Goal: Task Accomplishment & Management: Use online tool/utility

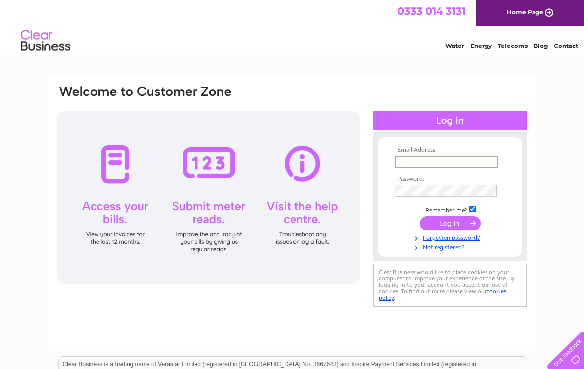
type input "[EMAIL_ADDRESS][DOMAIN_NAME]"
click at [450, 224] on input "submit" at bounding box center [449, 223] width 61 height 14
click at [448, 227] on input "submit" at bounding box center [449, 222] width 61 height 14
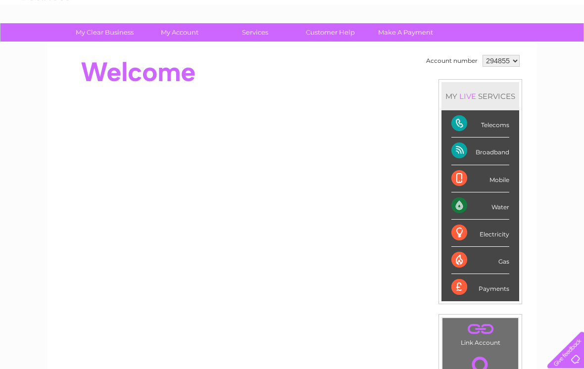
scroll to position [47, 0]
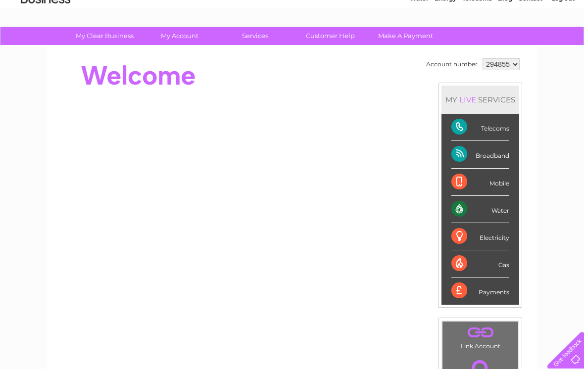
click at [500, 208] on div "Water" at bounding box center [480, 209] width 58 height 27
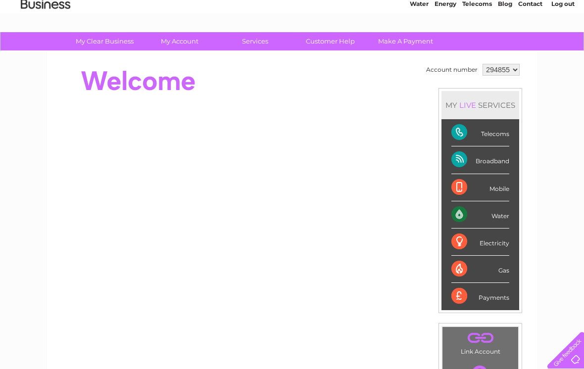
scroll to position [41, 0]
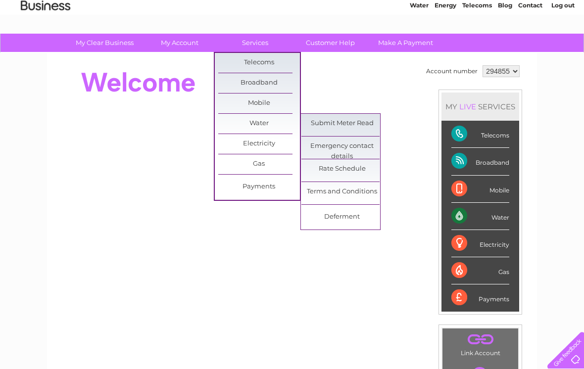
click at [349, 118] on link "Submit Meter Read" at bounding box center [342, 124] width 82 height 20
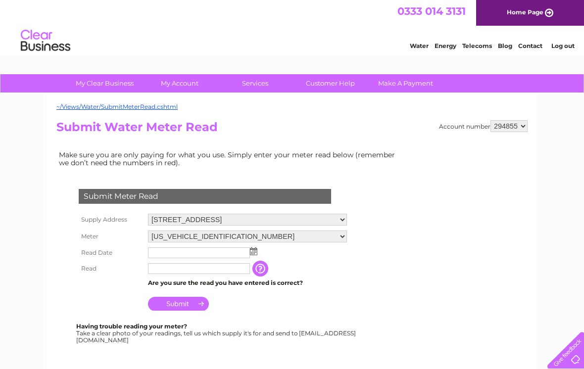
click at [185, 274] on input "text" at bounding box center [199, 268] width 102 height 11
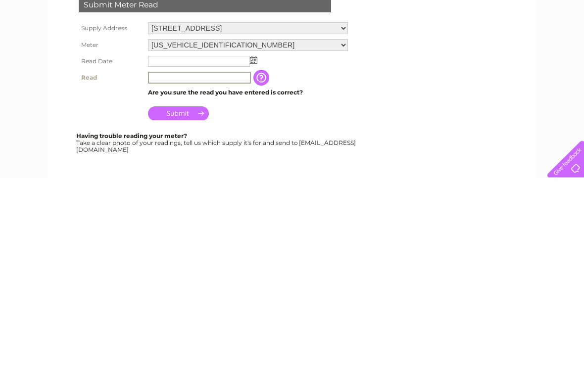
click at [251, 247] on img at bounding box center [253, 251] width 7 height 8
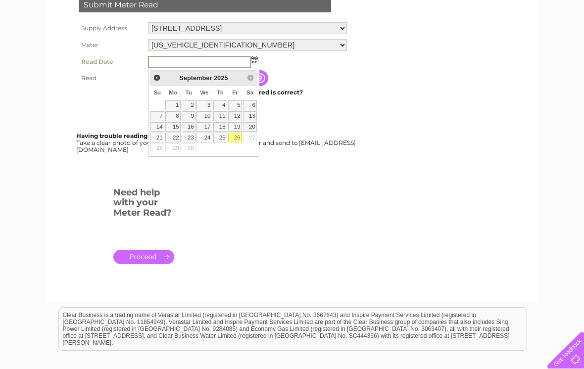
click at [242, 133] on link "26" at bounding box center [235, 138] width 14 height 10
type input "2025/09/26"
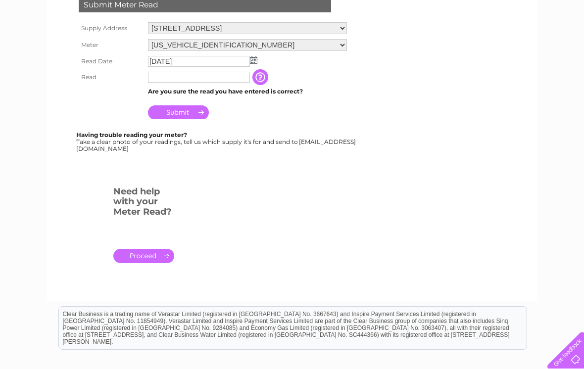
click at [252, 63] on img at bounding box center [253, 60] width 7 height 8
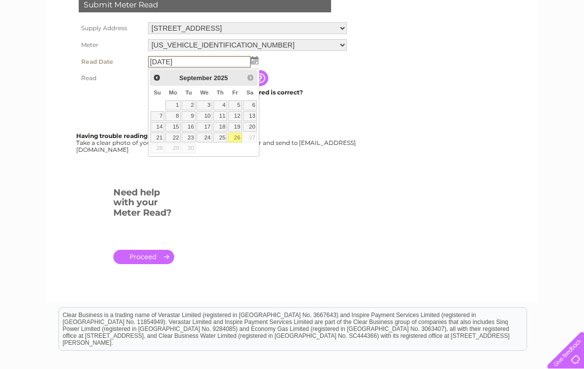
click at [304, 67] on td "2025/09/26" at bounding box center [247, 61] width 204 height 17
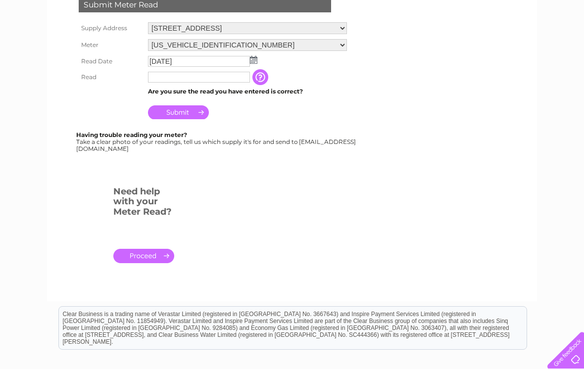
click at [215, 73] on input "text" at bounding box center [199, 77] width 102 height 11
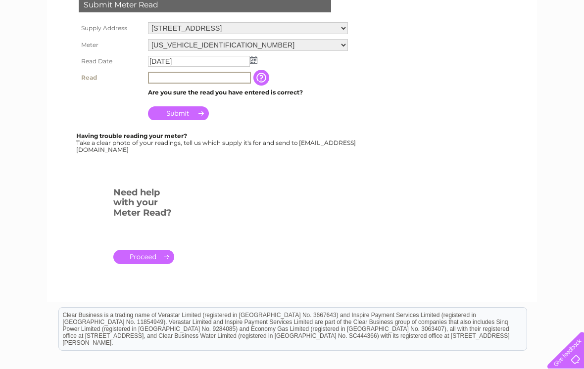
scroll to position [191, 0]
click at [187, 119] on input "Submit" at bounding box center [178, 114] width 61 height 14
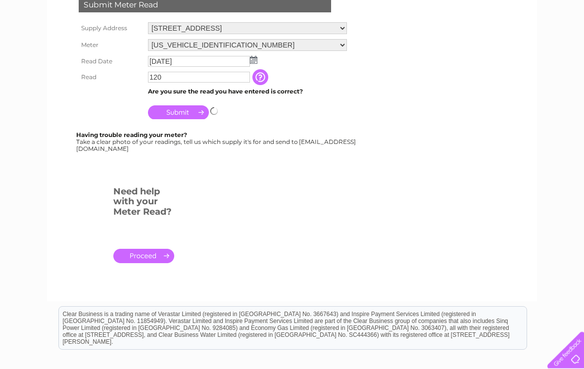
scroll to position [191, 0]
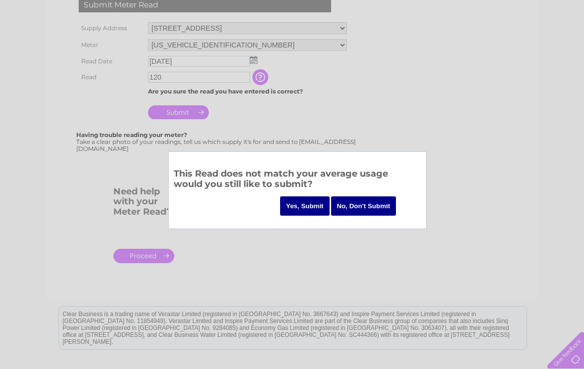
click at [362, 204] on input "No, Don't Submit" at bounding box center [363, 205] width 65 height 19
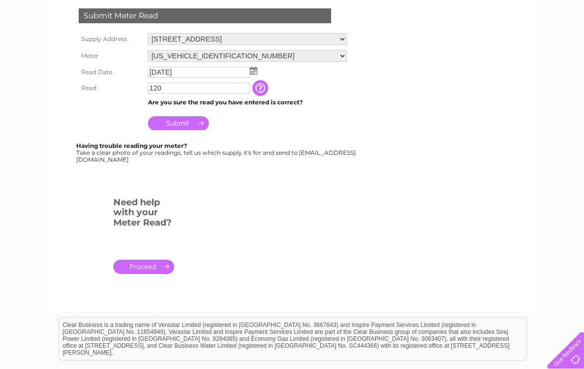
scroll to position [116, 0]
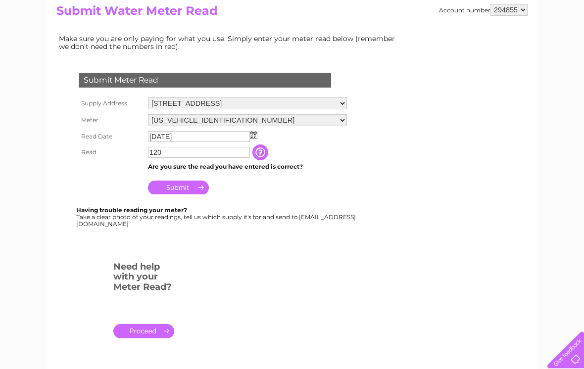
click at [262, 151] on input "button" at bounding box center [261, 153] width 18 height 16
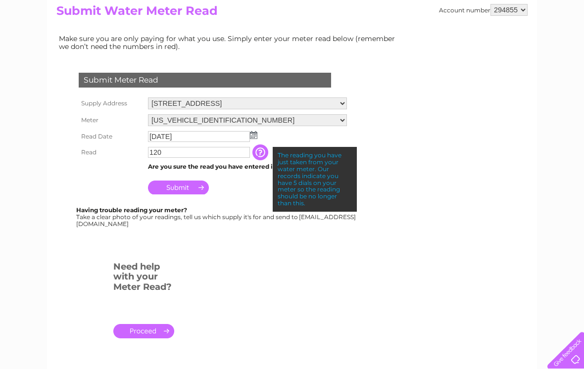
click at [180, 151] on input "120" at bounding box center [199, 152] width 102 height 11
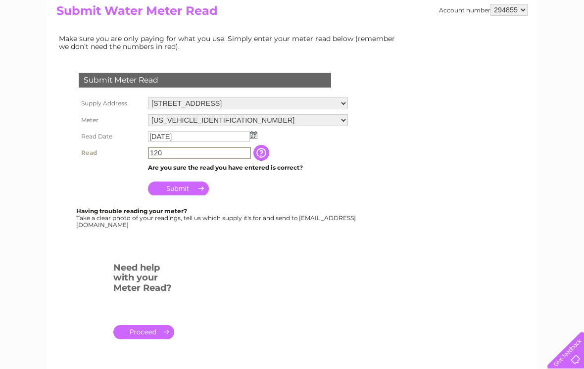
scroll to position [116, 0]
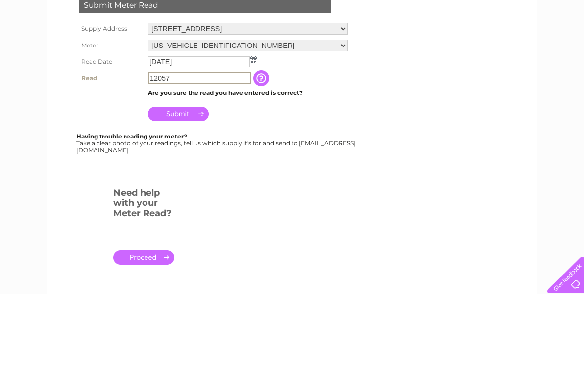
click at [184, 182] on input "Submit" at bounding box center [178, 189] width 61 height 14
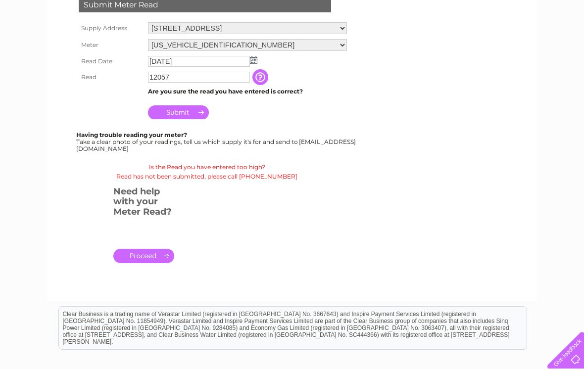
click at [195, 75] on input "12057" at bounding box center [199, 77] width 102 height 11
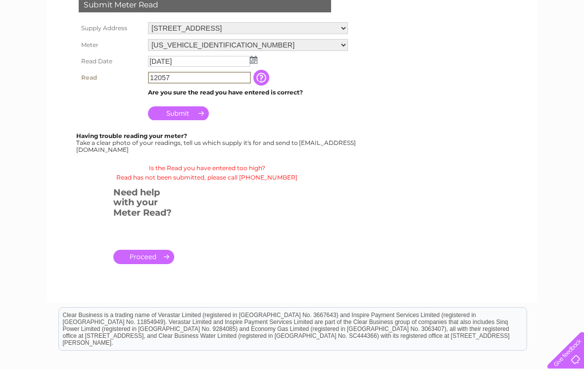
scroll to position [191, 0]
type input "120"
click at [178, 116] on input "Submit" at bounding box center [178, 114] width 61 height 14
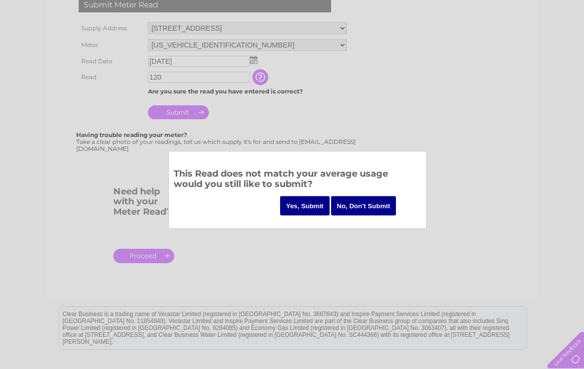
scroll to position [191, 0]
click at [301, 209] on input "Yes, Submit" at bounding box center [304, 205] width 49 height 19
